Goal: Information Seeking & Learning: Learn about a topic

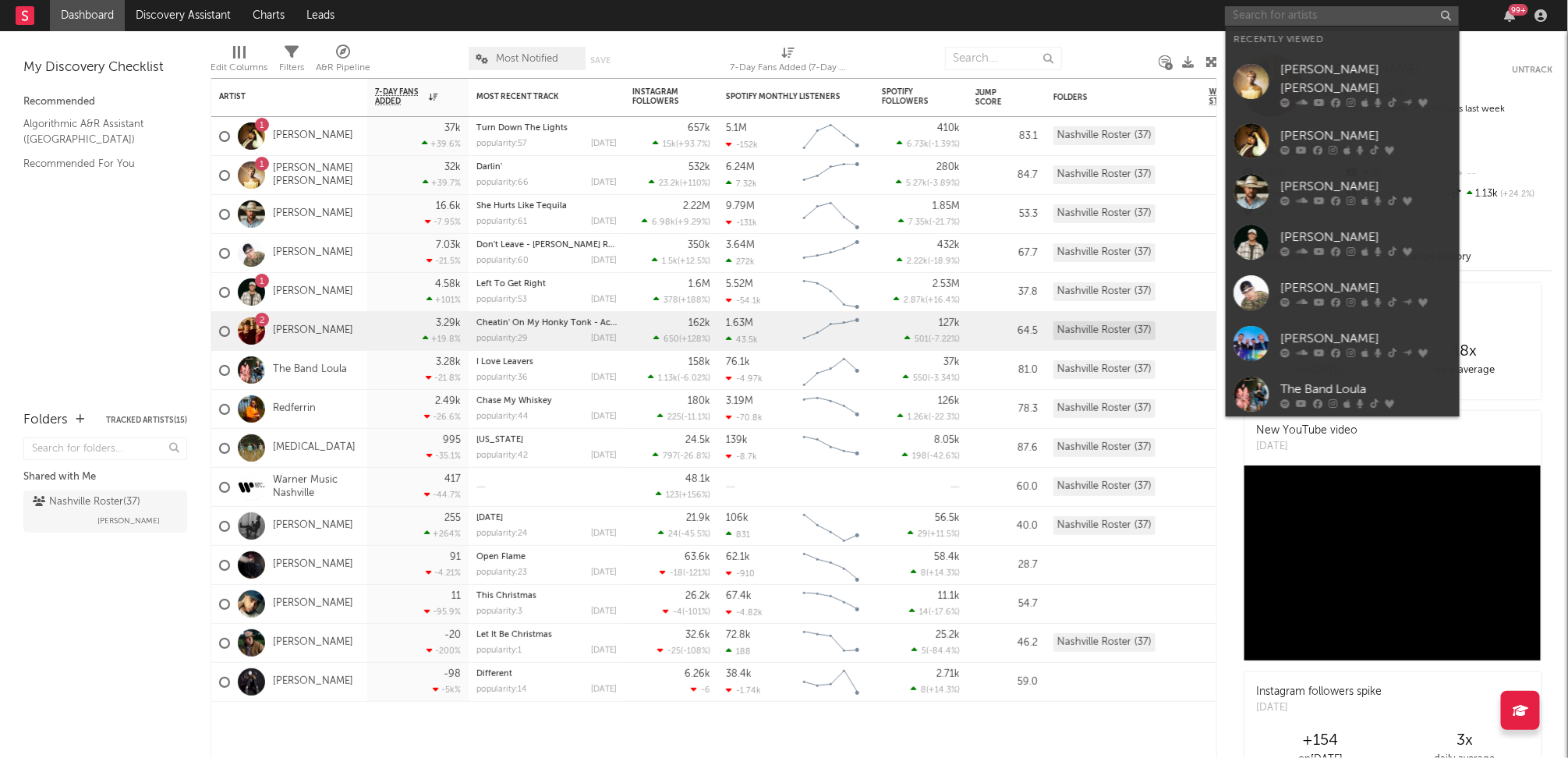
click at [1312, 15] on input "text" at bounding box center [1341, 16] width 234 height 19
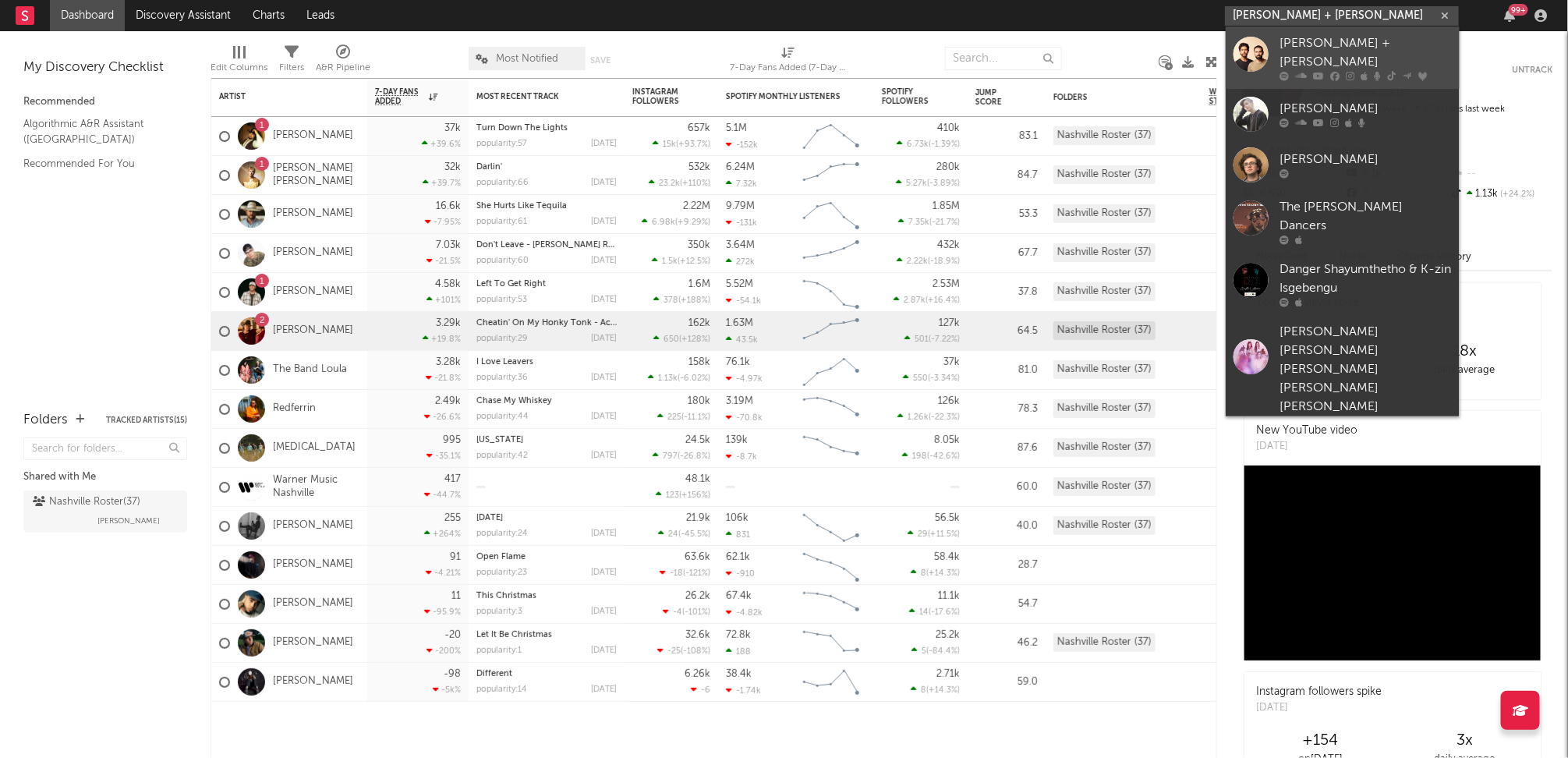
type input "[PERSON_NAME] + [PERSON_NAME]"
click at [1324, 39] on div "[PERSON_NAME] + [PERSON_NAME]" at bounding box center [1366, 53] width 171 height 37
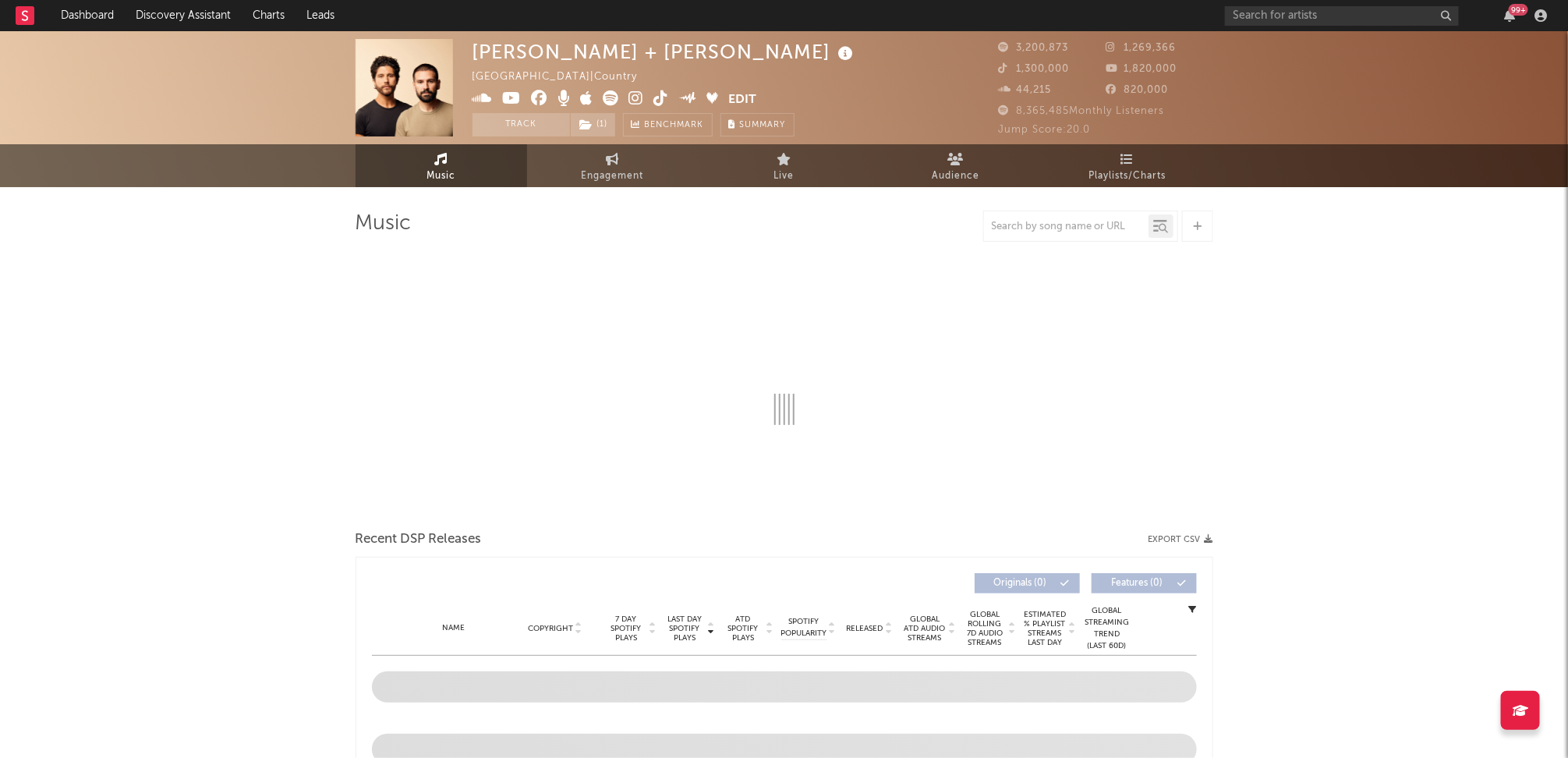
select select "6m"
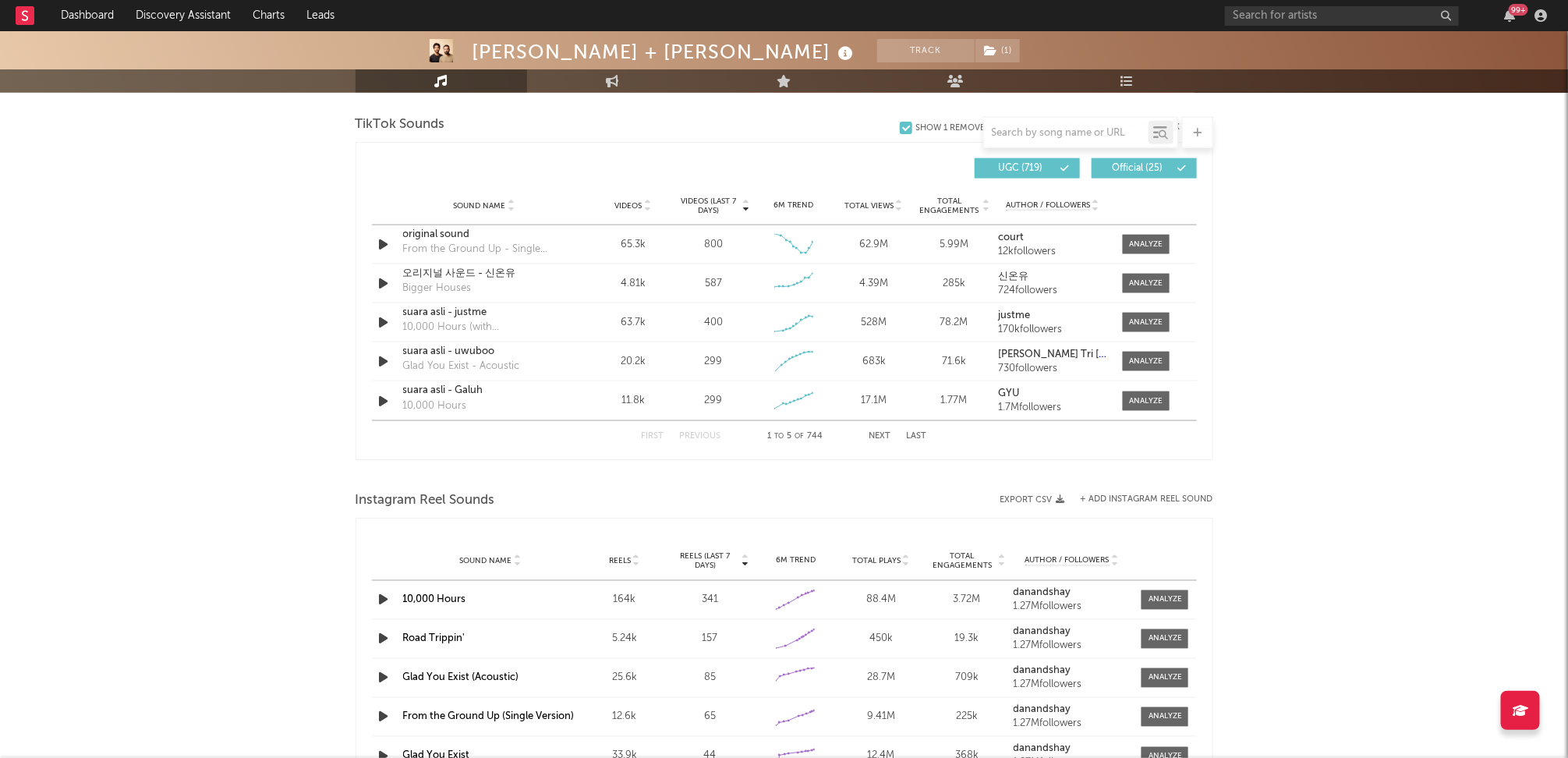
scroll to position [1043, 0]
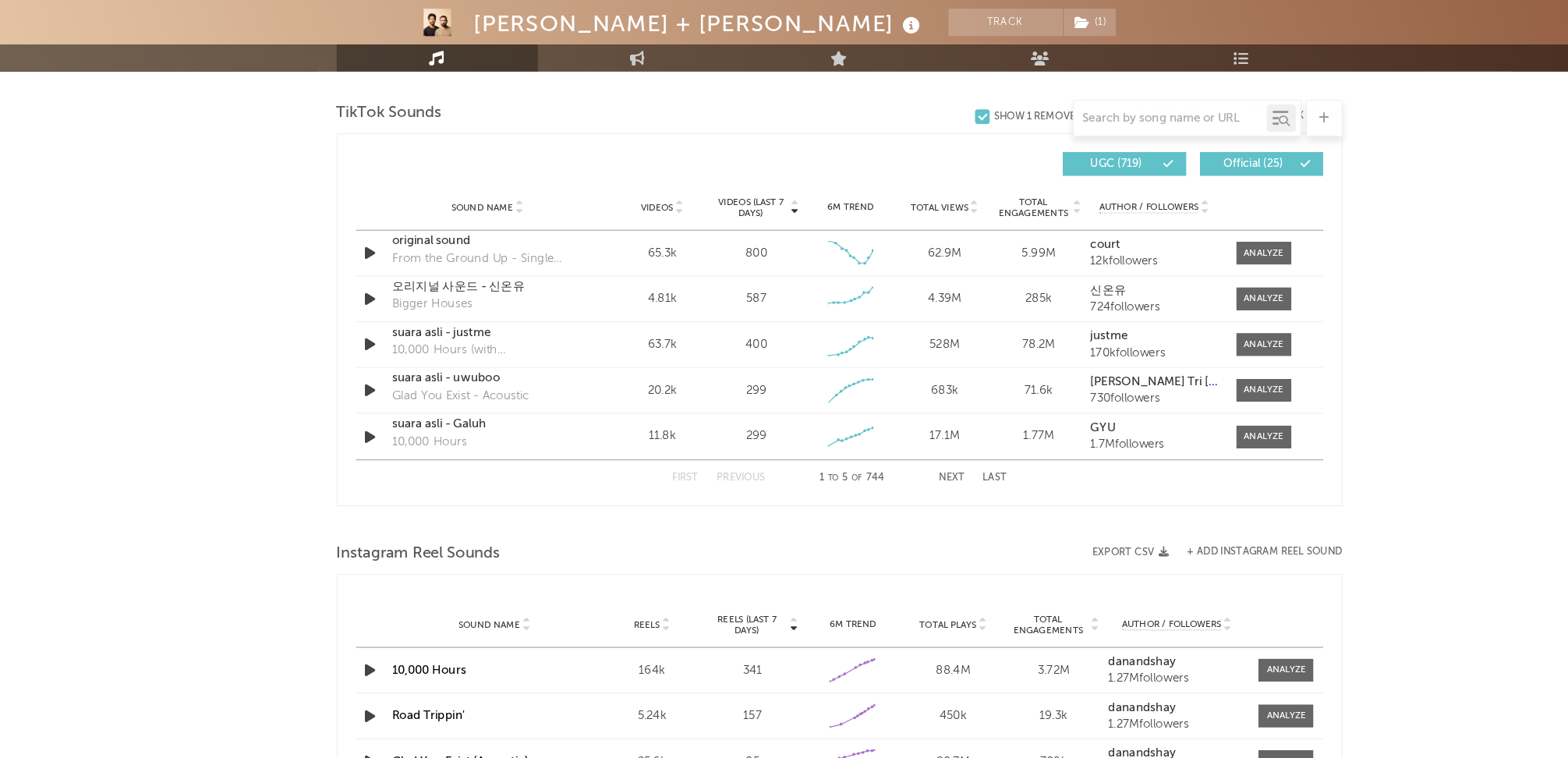
click at [878, 436] on button "Next" at bounding box center [879, 439] width 22 height 9
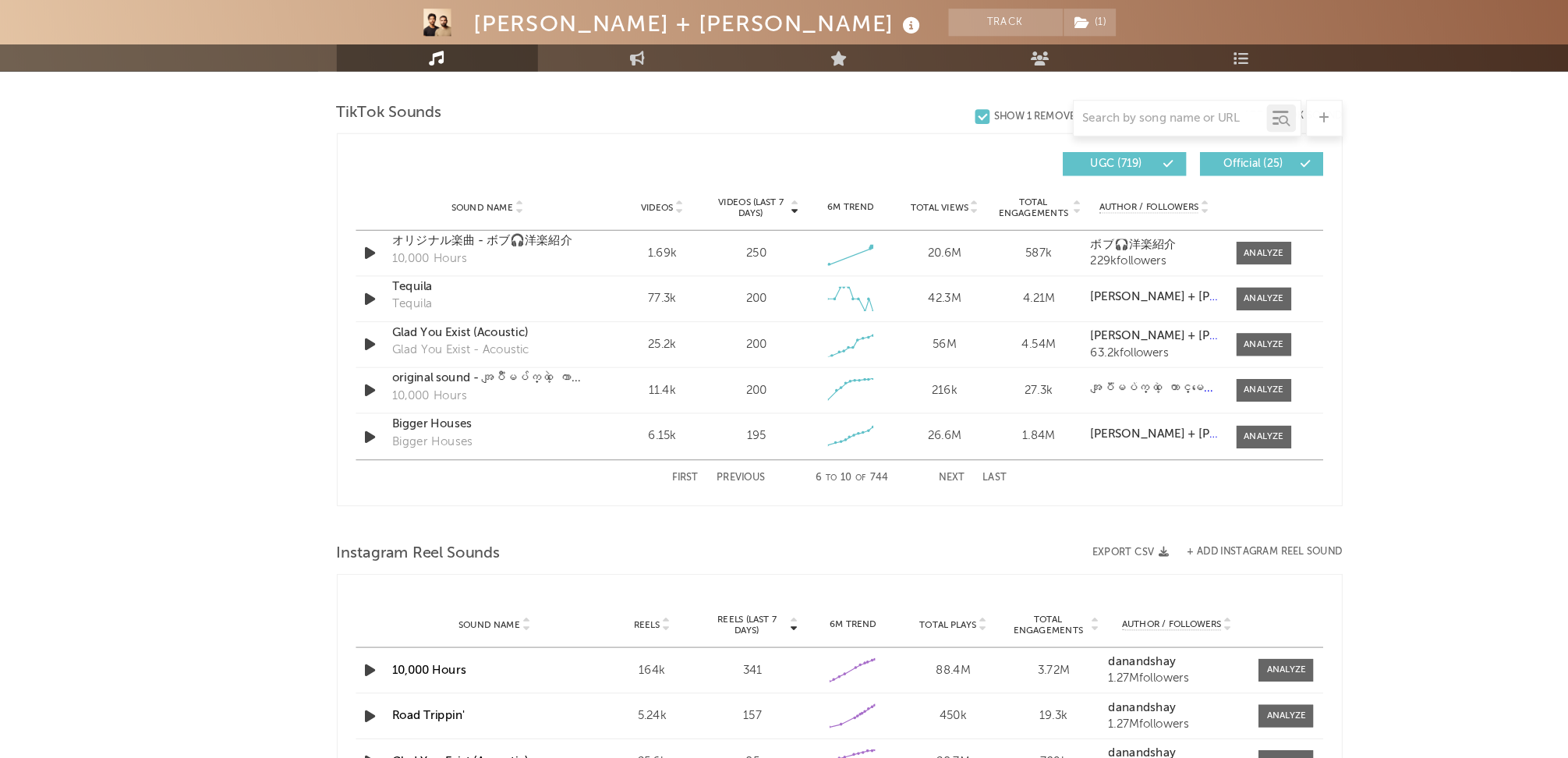
click at [878, 437] on button "Next" at bounding box center [879, 439] width 22 height 9
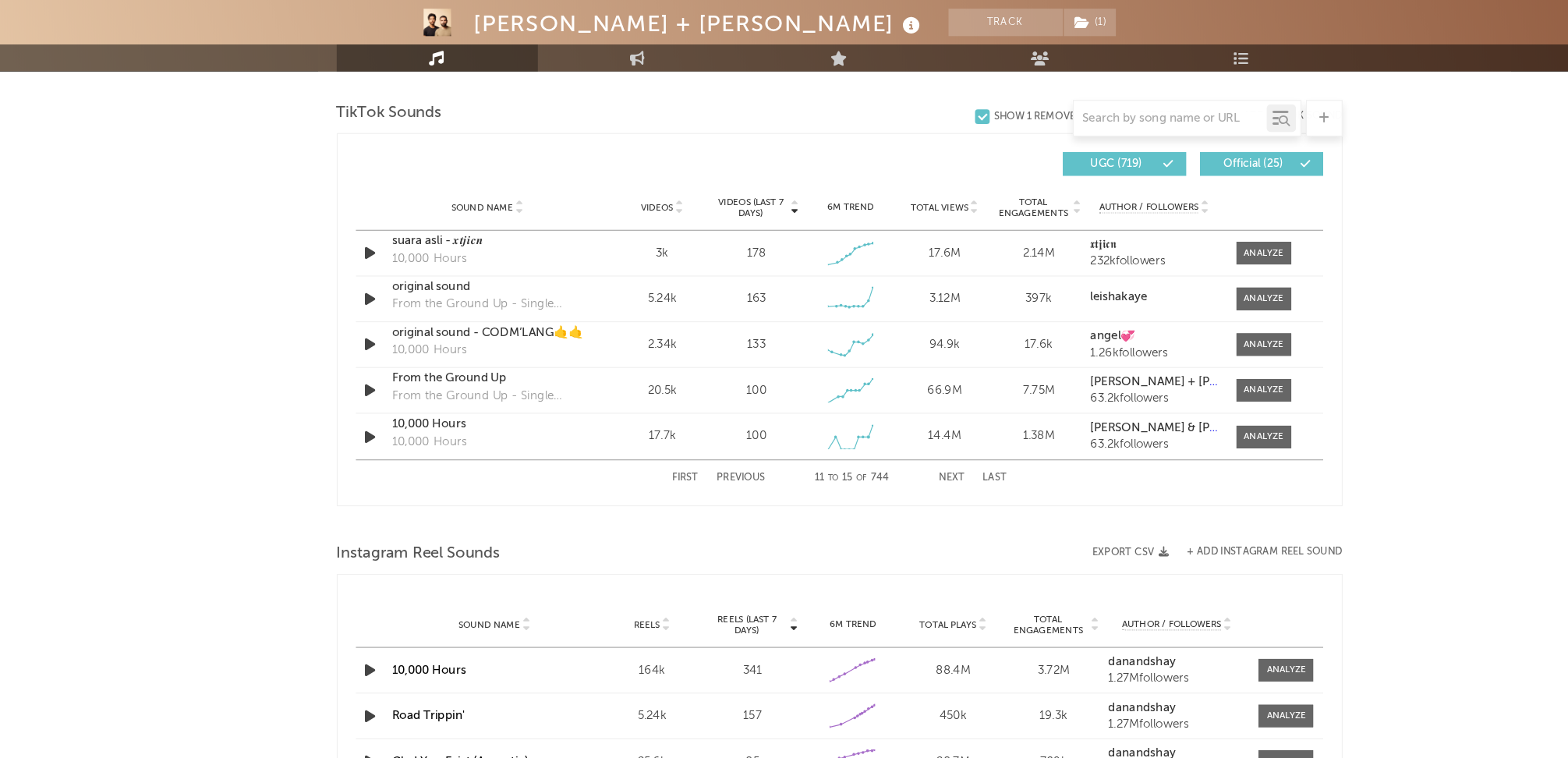
click at [877, 435] on button "Next" at bounding box center [879, 439] width 22 height 9
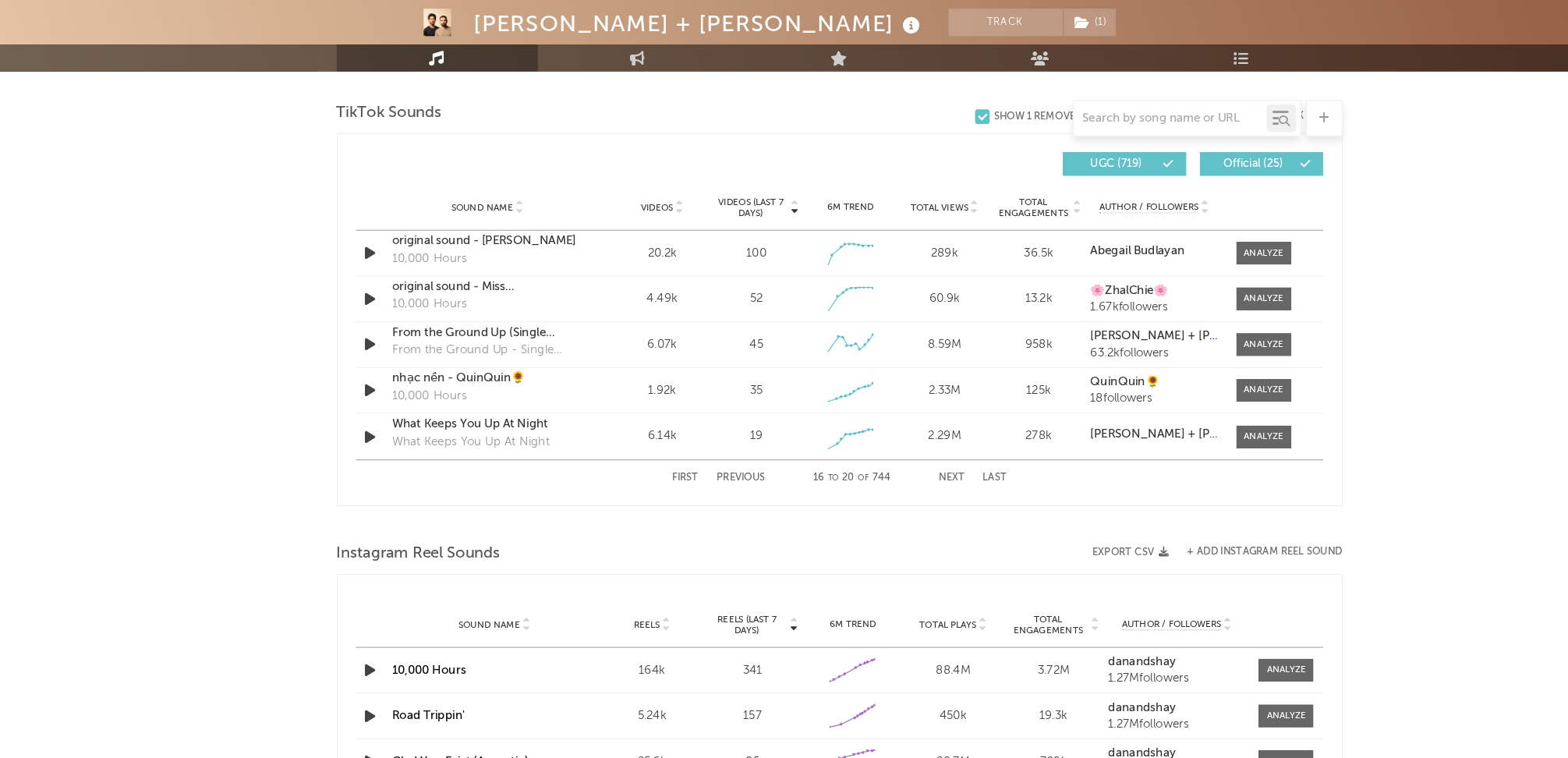
click at [876, 435] on button "Next" at bounding box center [879, 439] width 22 height 9
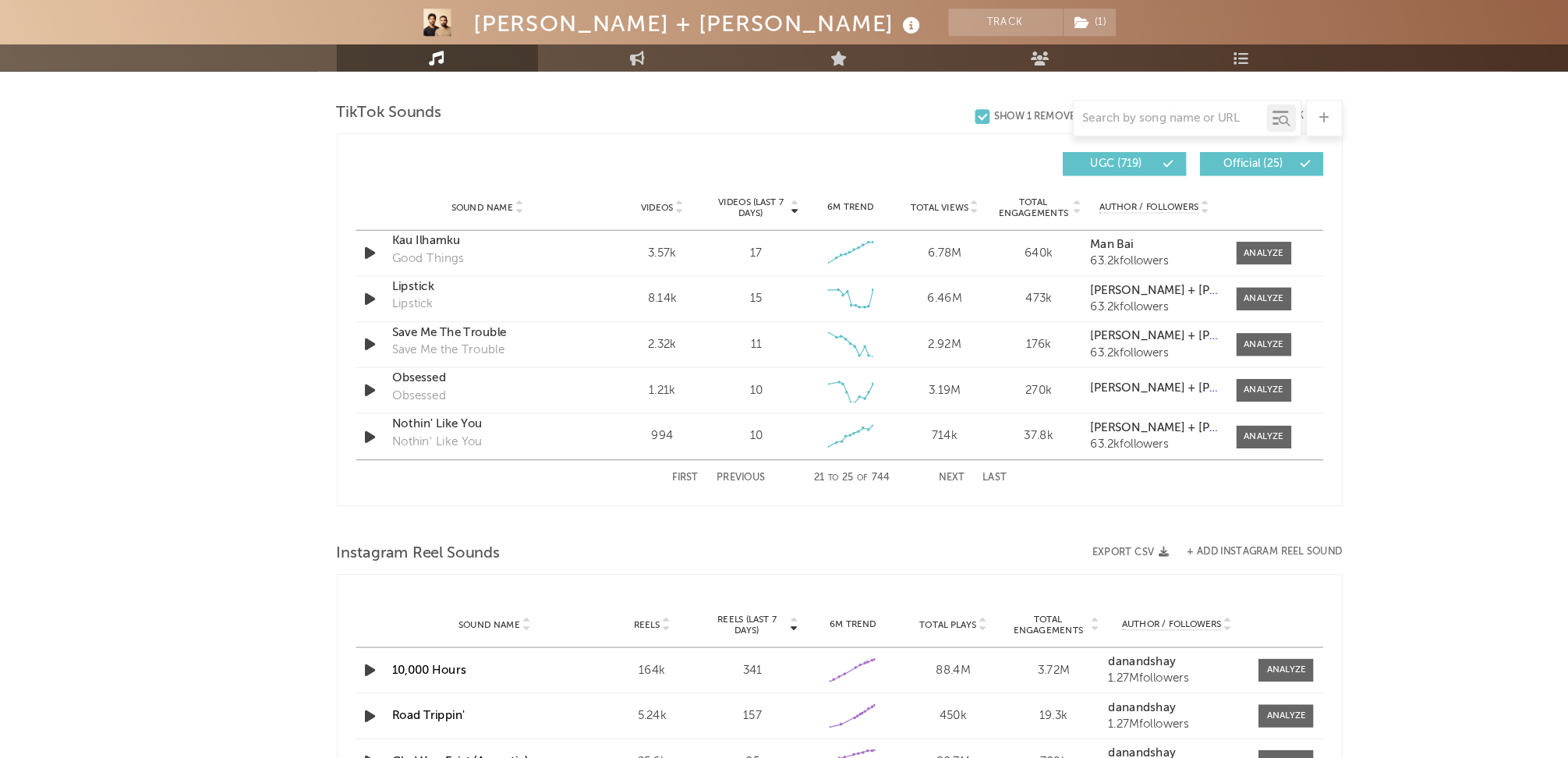
click at [876, 435] on button "Next" at bounding box center [879, 439] width 22 height 9
